Goal: Information Seeking & Learning: Learn about a topic

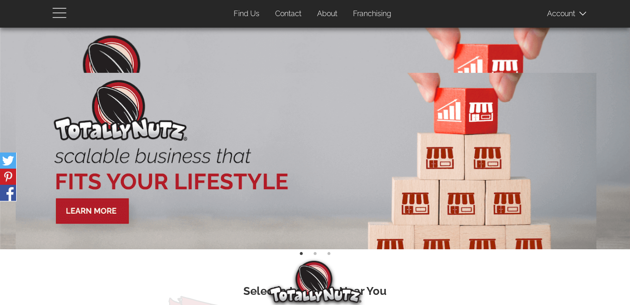
click at [56, 9] on span "button" at bounding box center [62, 12] width 18 height 11
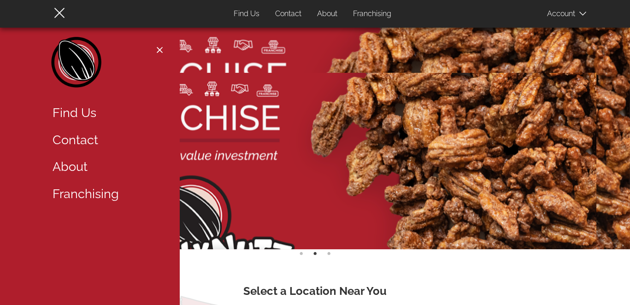
click at [259, 205] on img at bounding box center [306, 175] width 580 height 204
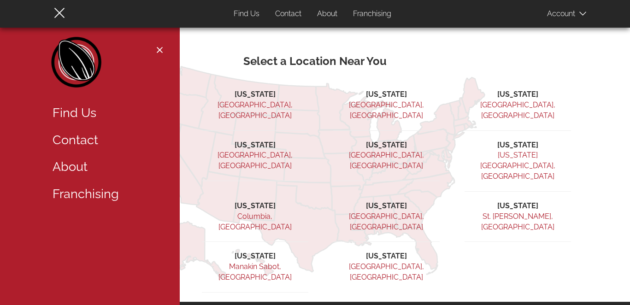
scroll to position [230, 0]
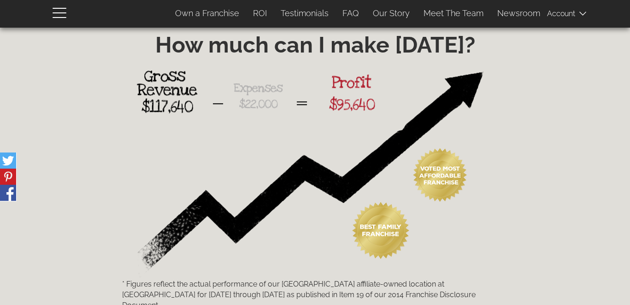
scroll to position [1307, 0]
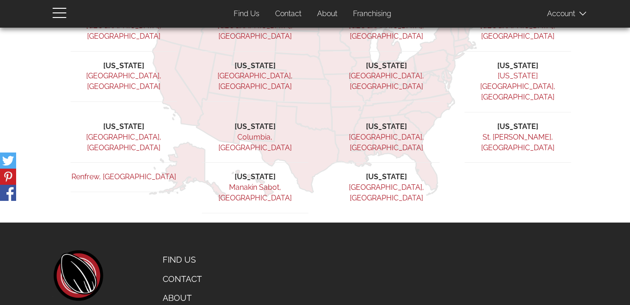
scroll to position [310, 0]
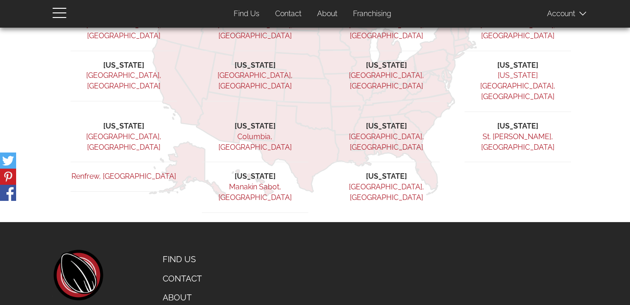
click at [179, 288] on link "About" at bounding box center [201, 297] width 91 height 19
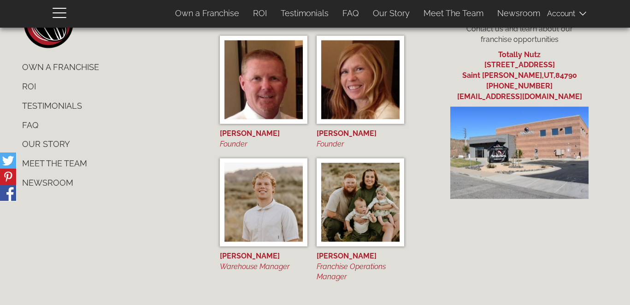
scroll to position [3421, 0]
